Goal: Unclear: Browse casually

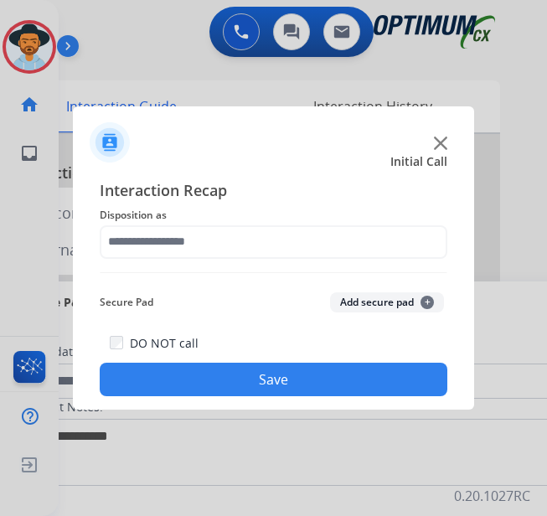
click at [432, 147] on div at bounding box center [273, 135] width 401 height 59
click at [438, 146] on img at bounding box center [440, 142] width 13 height 13
